Goal: Check status: Verify the current state of an ongoing process or item

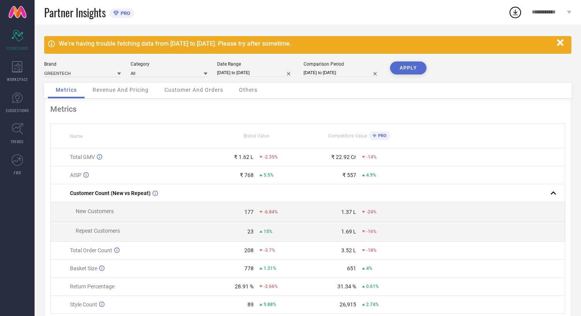
click at [328, 73] on input "[DATE] to [DATE]" at bounding box center [342, 73] width 77 height 8
select select "5"
select select "2025"
select select "6"
select select "2025"
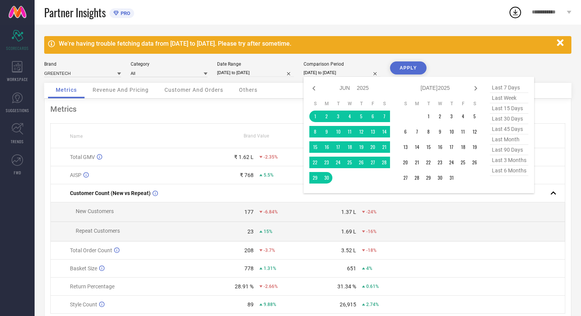
select select "6"
select select "2025"
select select "7"
select select "2025"
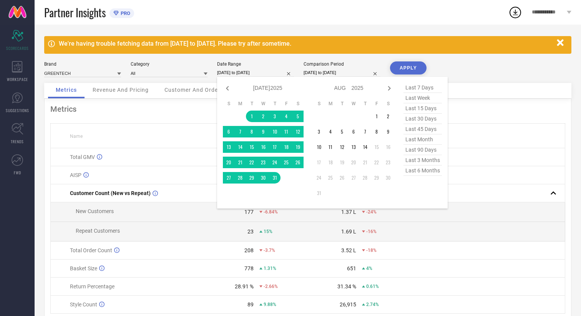
click at [262, 71] on input "[DATE] to [DATE]" at bounding box center [255, 73] width 77 height 8
click at [377, 114] on td "1" at bounding box center [377, 117] width 12 height 12
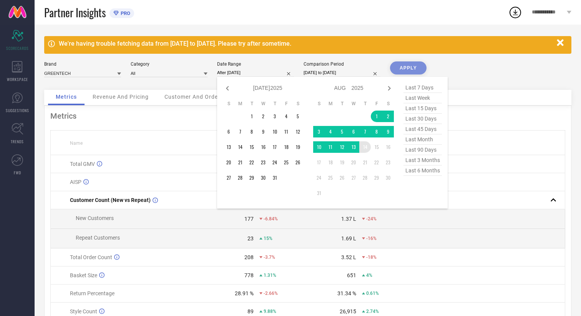
type input "[DATE] to [DATE]"
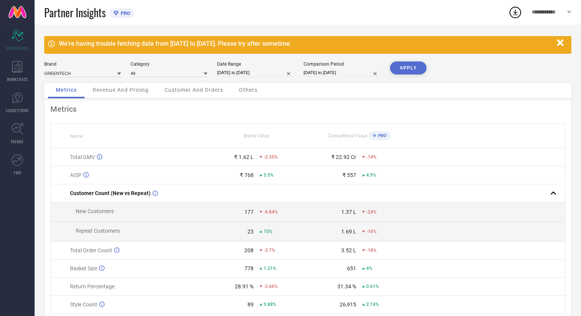
click at [345, 72] on input "[DATE] to [DATE]" at bounding box center [342, 73] width 77 height 8
select select "5"
select select "2025"
select select "6"
select select "2025"
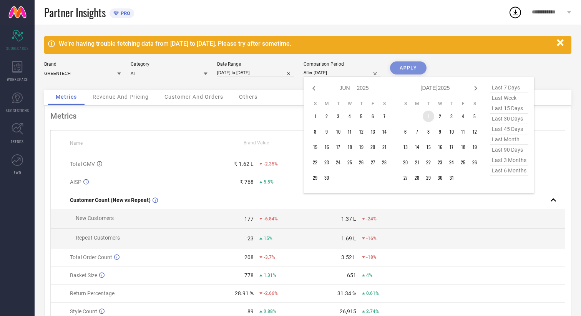
click at [429, 115] on td "1" at bounding box center [429, 117] width 12 height 12
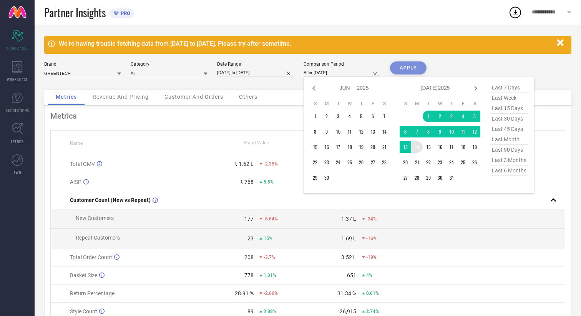
type input "[DATE] to [DATE]"
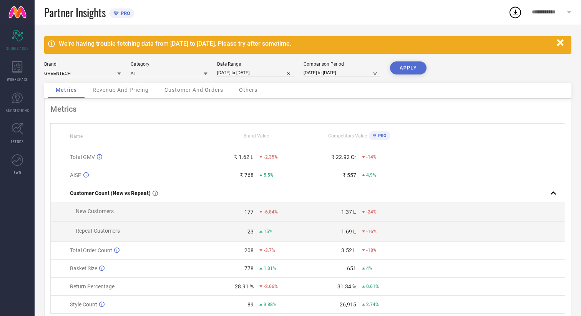
click at [413, 71] on button "APPLY" at bounding box center [408, 67] width 37 height 13
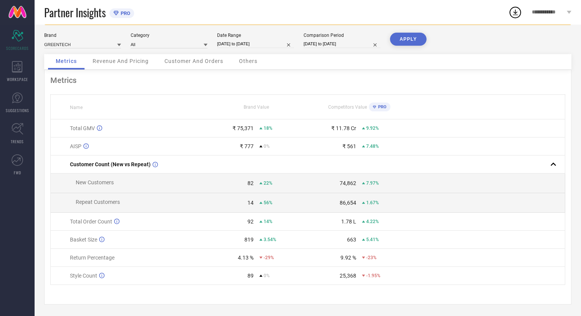
click at [139, 63] on span "Revenue And Pricing" at bounding box center [121, 61] width 56 height 6
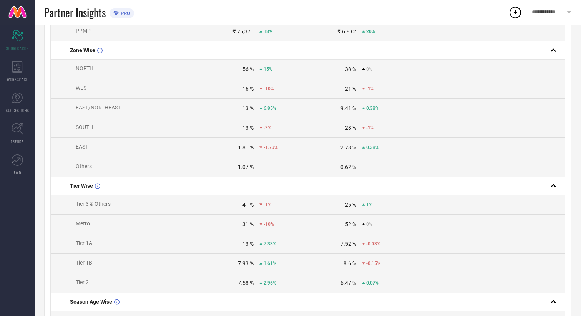
scroll to position [0, 0]
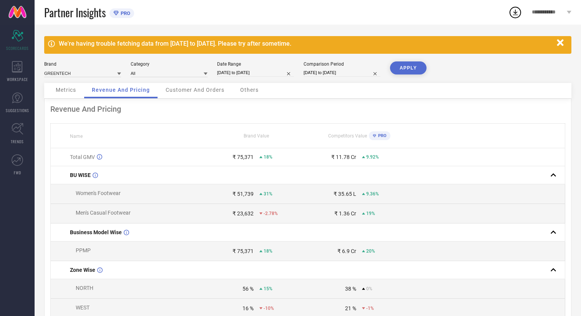
click at [76, 93] on span "Metrics" at bounding box center [66, 90] width 20 height 6
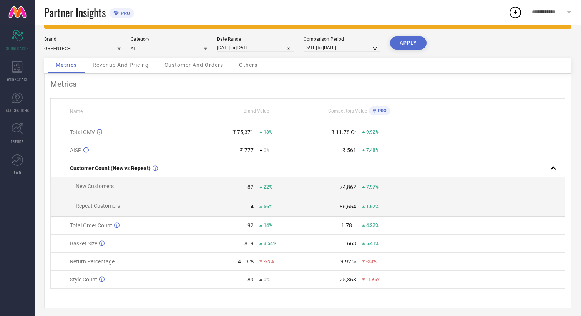
scroll to position [27, 0]
